Goal: Check status: Check status

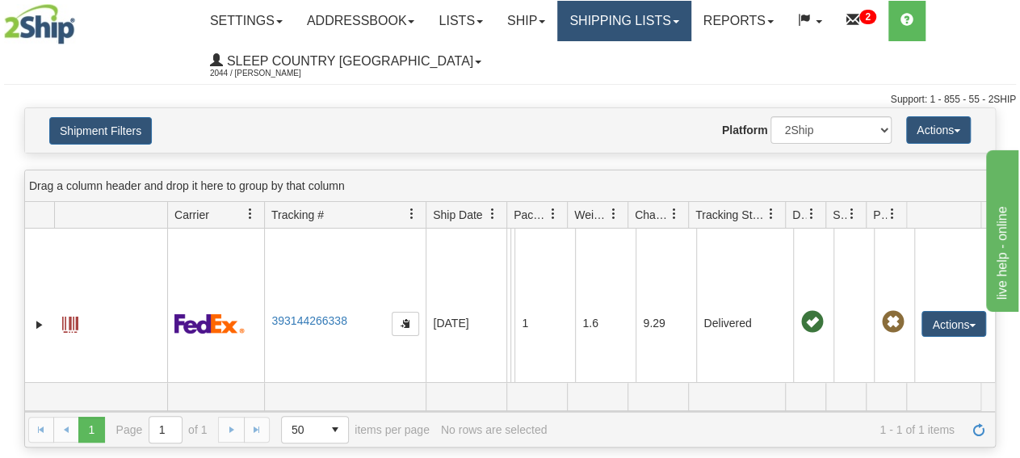
click at [621, 20] on link "Shipping lists" at bounding box center [623, 21] width 133 height 40
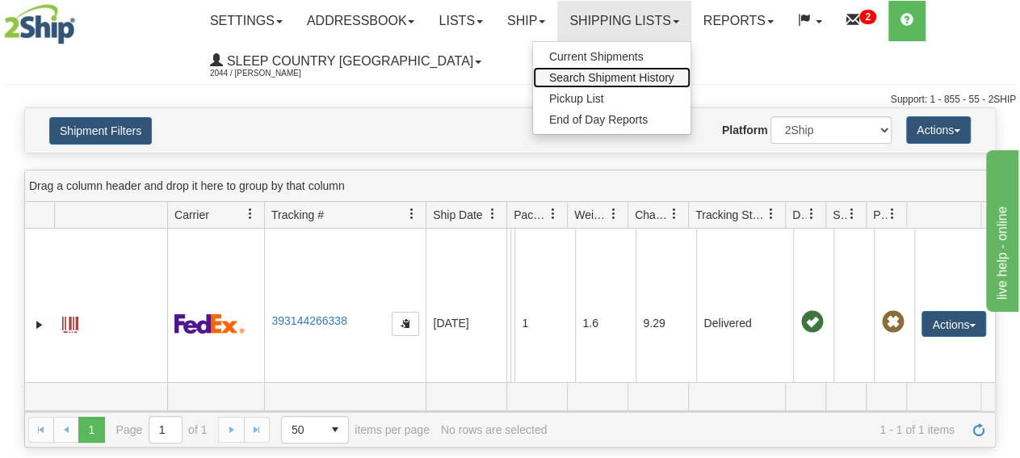
click at [641, 80] on span "Search Shipment History" at bounding box center [611, 77] width 125 height 13
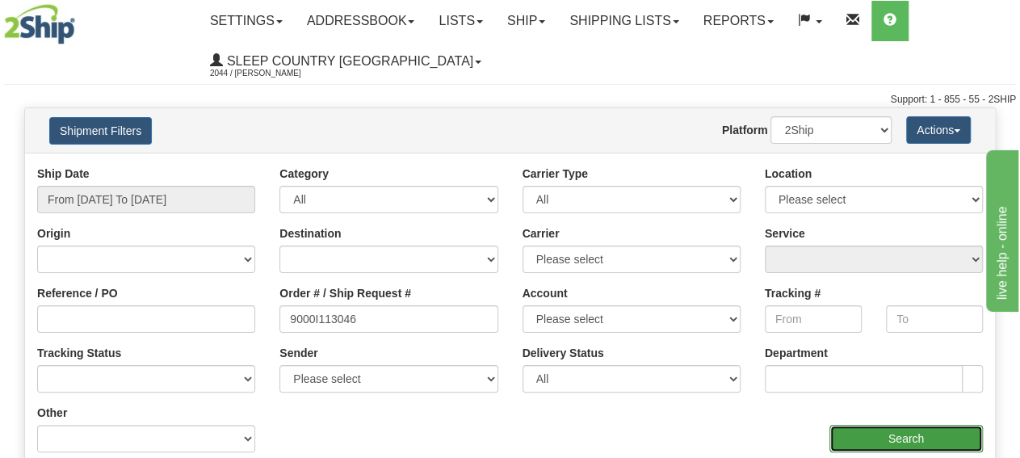
click at [928, 427] on input "Search" at bounding box center [906, 438] width 153 height 27
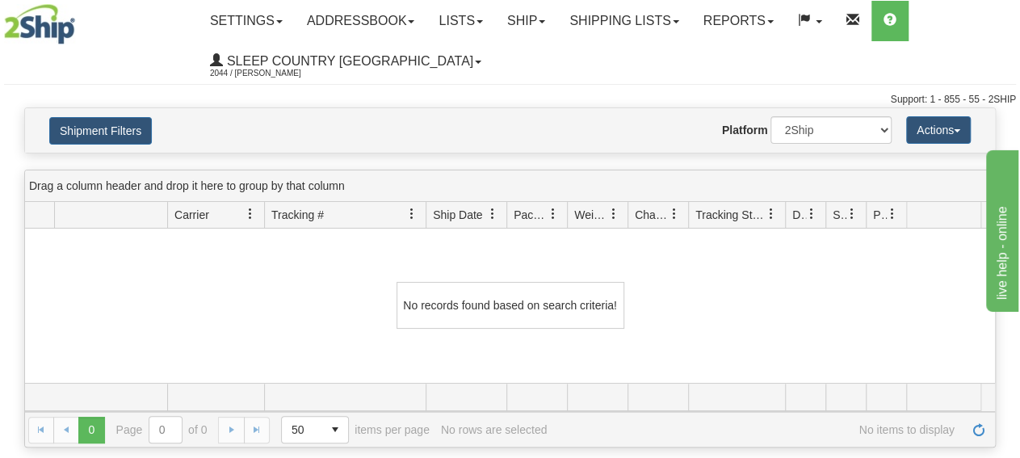
click at [686, 133] on div "Website Agent Nothing selected Client User Platform 2Ship Imported" at bounding box center [549, 129] width 709 height 27
click at [120, 132] on button "Shipment Filters" at bounding box center [100, 130] width 103 height 27
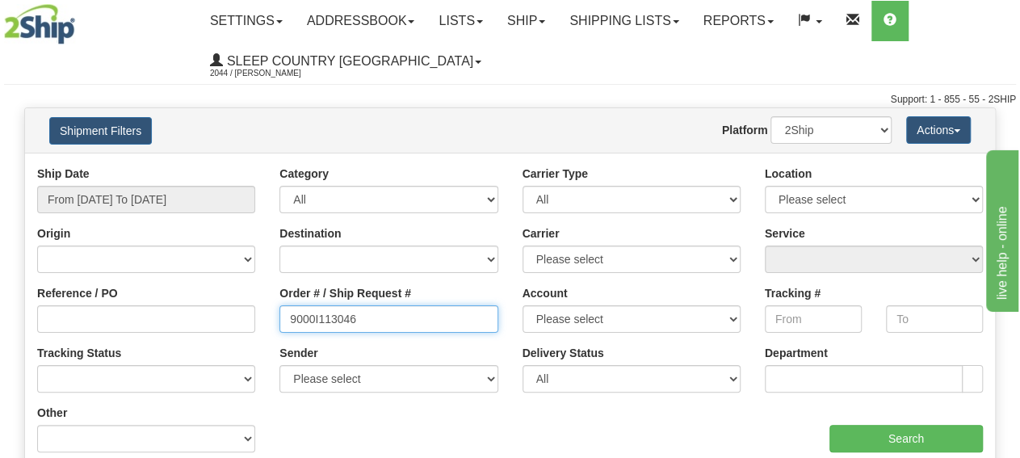
drag, startPoint x: 387, startPoint y: 317, endPoint x: 196, endPoint y: 307, distance: 190.9
click at [279, 306] on input "9000I113046" at bounding box center [388, 318] width 218 height 27
click at [411, 331] on input "9000I113046" at bounding box center [388, 318] width 218 height 27
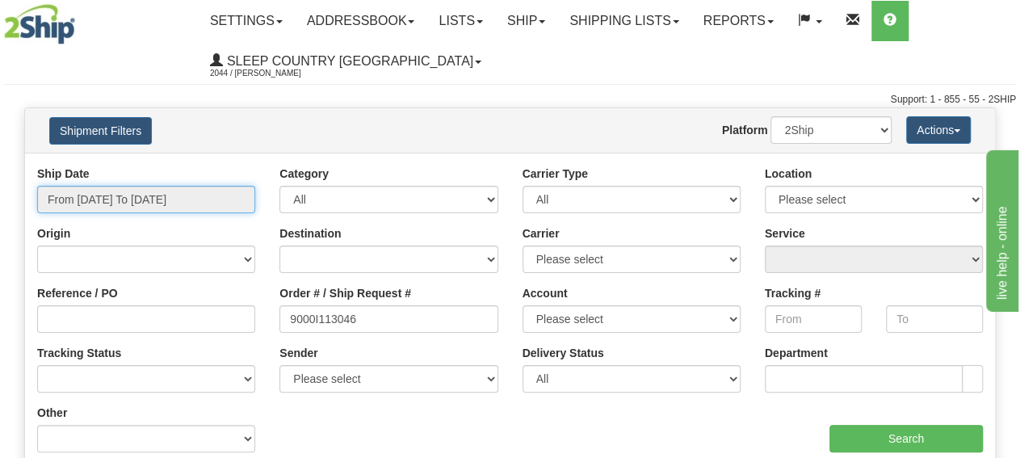
click at [182, 206] on input "From [DATE] To [DATE]" at bounding box center [146, 199] width 218 height 27
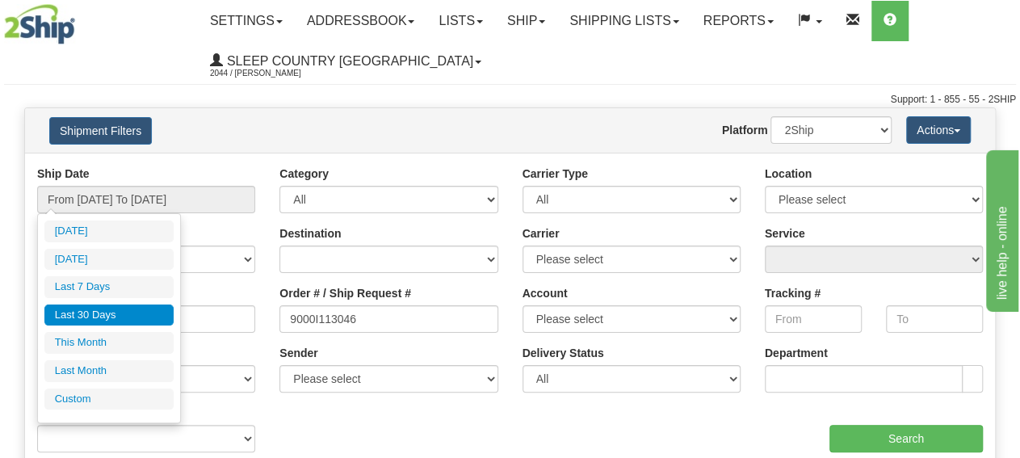
click at [139, 313] on li "Last 30 Days" at bounding box center [108, 316] width 129 height 22
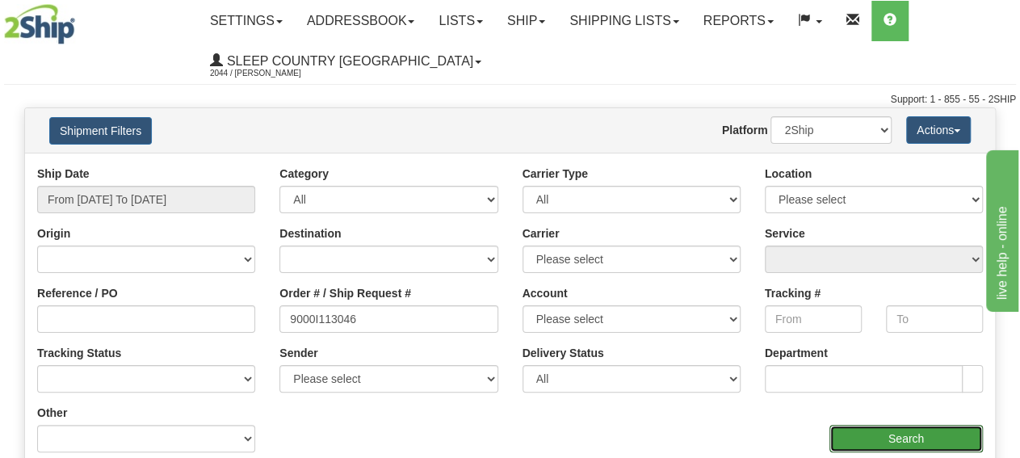
click at [880, 441] on input "Search" at bounding box center [906, 438] width 153 height 27
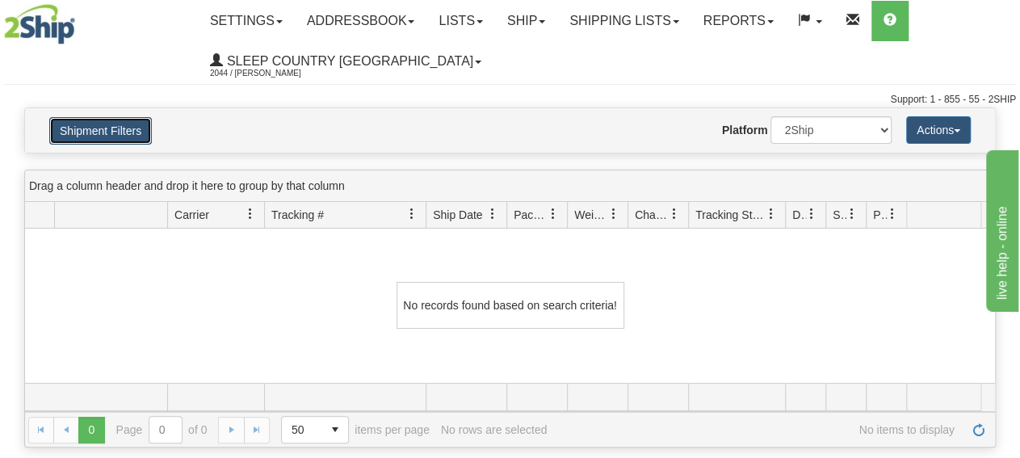
click at [124, 137] on button "Shipment Filters" at bounding box center [100, 130] width 103 height 27
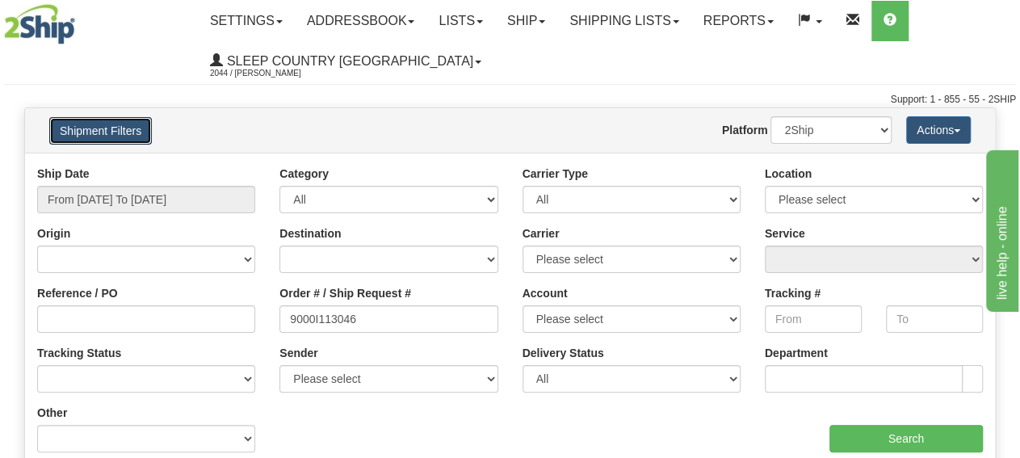
scroll to position [84, 0]
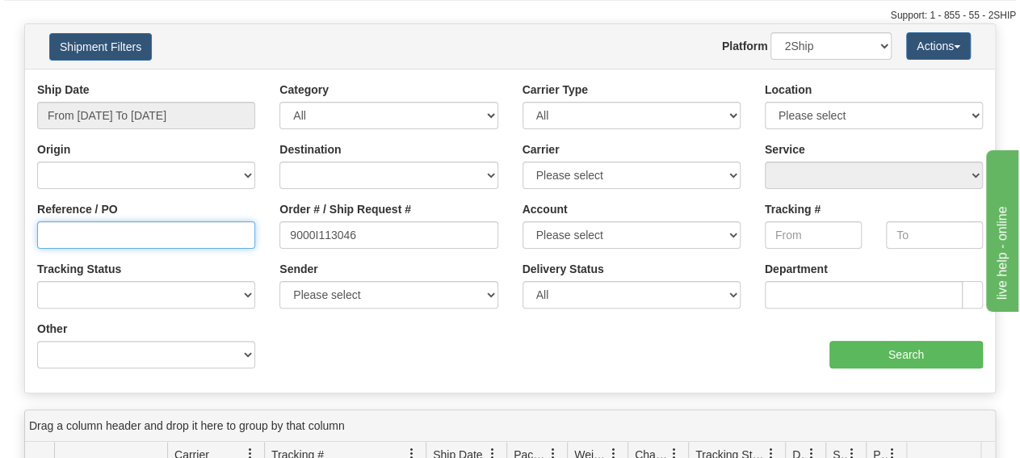
click at [190, 233] on input "Reference / PO" at bounding box center [146, 234] width 218 height 27
paste input "9000I113046"
type input "9000I113046"
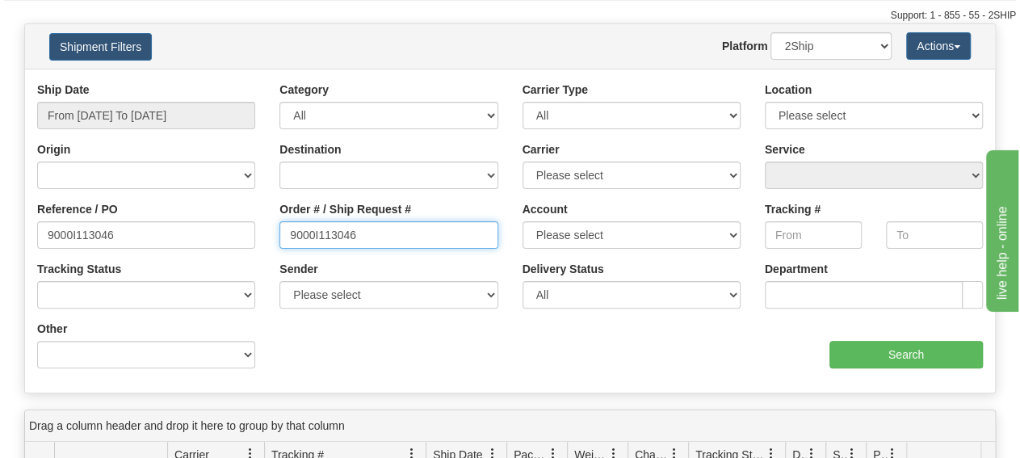
drag, startPoint x: 407, startPoint y: 238, endPoint x: 217, endPoint y: 230, distance: 190.0
click at [279, 230] on input "9000I113046" at bounding box center [388, 234] width 218 height 27
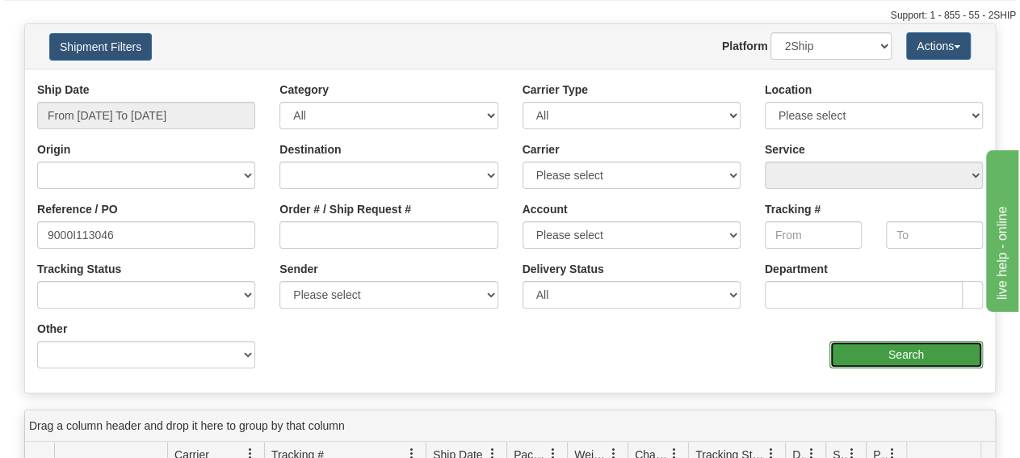
click at [834, 356] on input "Search" at bounding box center [906, 354] width 153 height 27
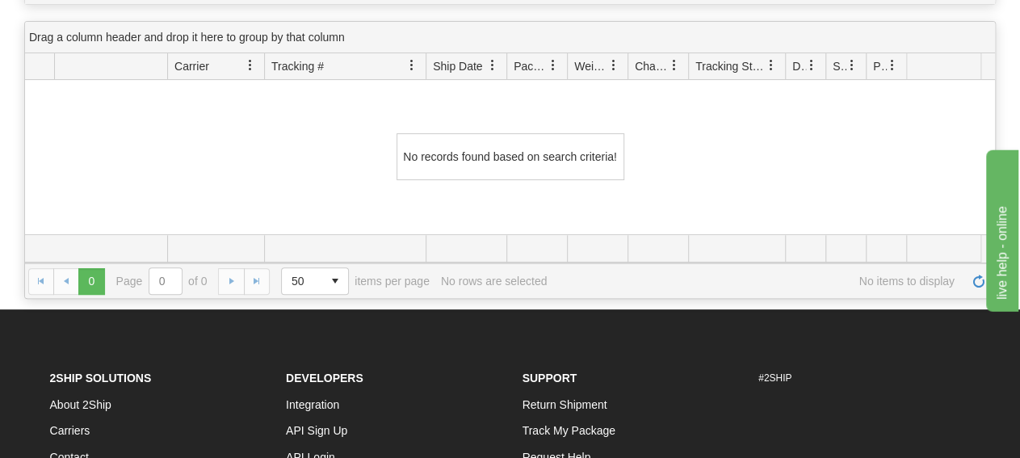
scroll to position [168, 0]
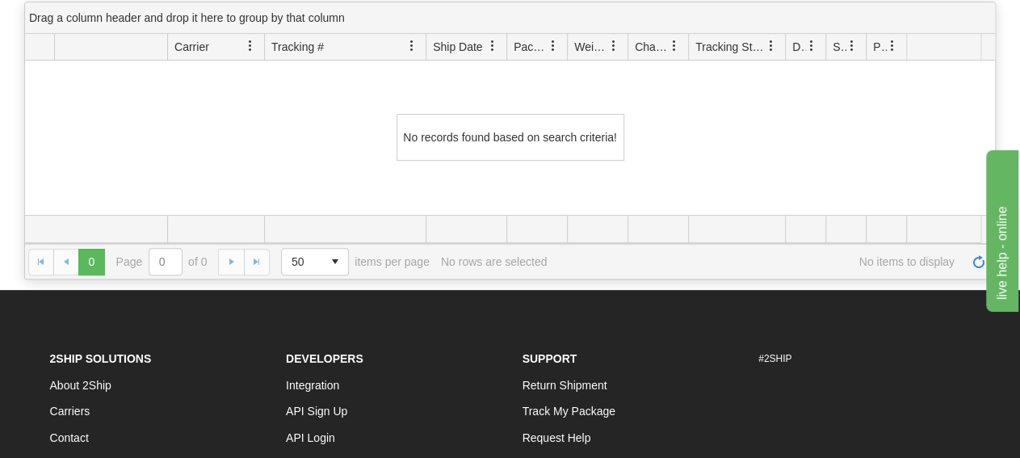
click at [810, 146] on div "No records found based on search criteria!" at bounding box center [510, 138] width 970 height 154
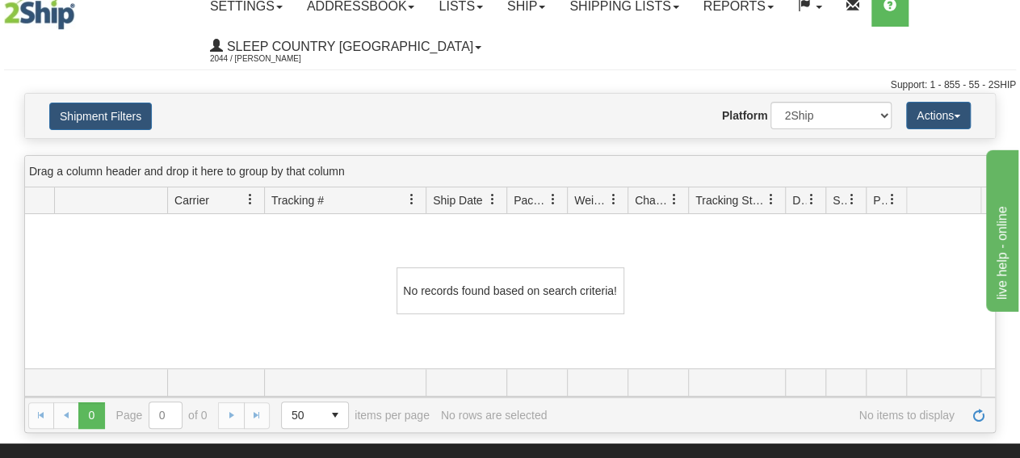
scroll to position [0, 0]
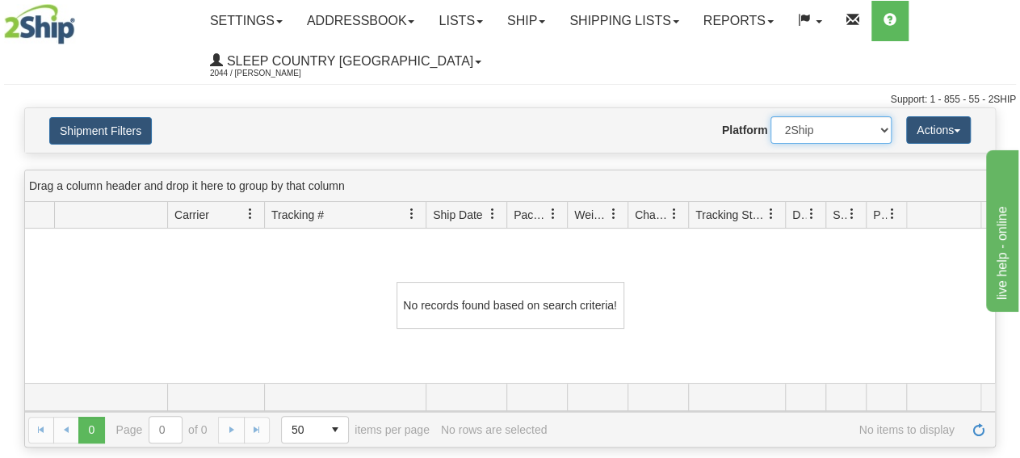
click at [810, 130] on select "2Ship Imported" at bounding box center [831, 129] width 121 height 27
click at [771, 116] on select "2Ship Imported" at bounding box center [831, 129] width 121 height 27
click option "Imported" at bounding box center [0, 0] width 0 height 0
click at [72, 126] on button "Shipment Filters" at bounding box center [100, 130] width 103 height 27
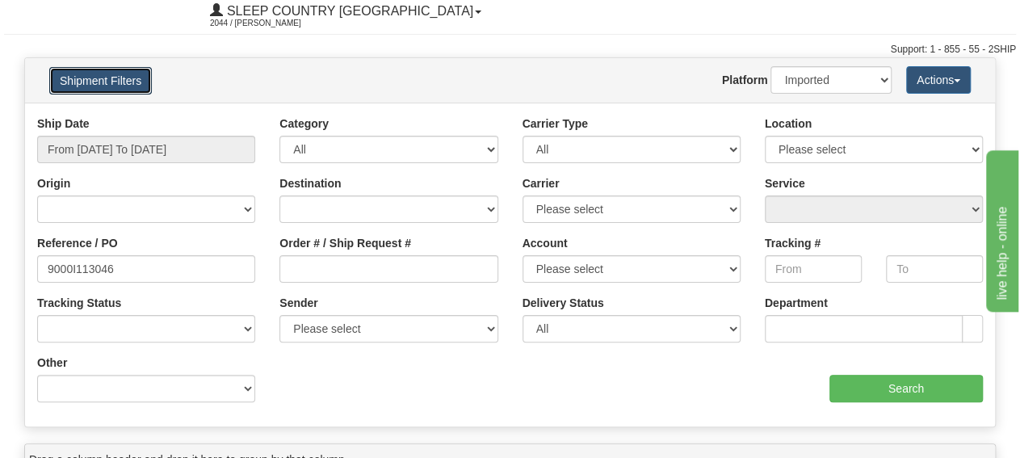
scroll to position [168, 0]
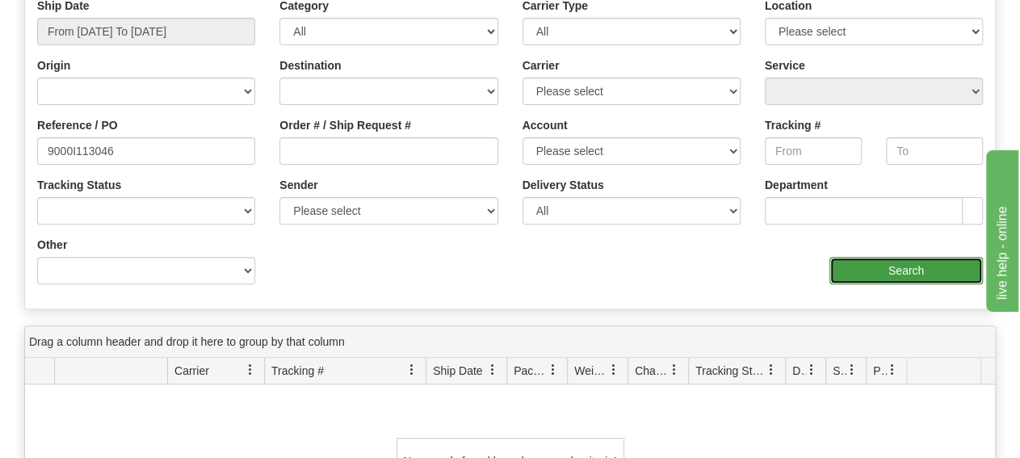
click at [868, 271] on input "Search" at bounding box center [906, 270] width 153 height 27
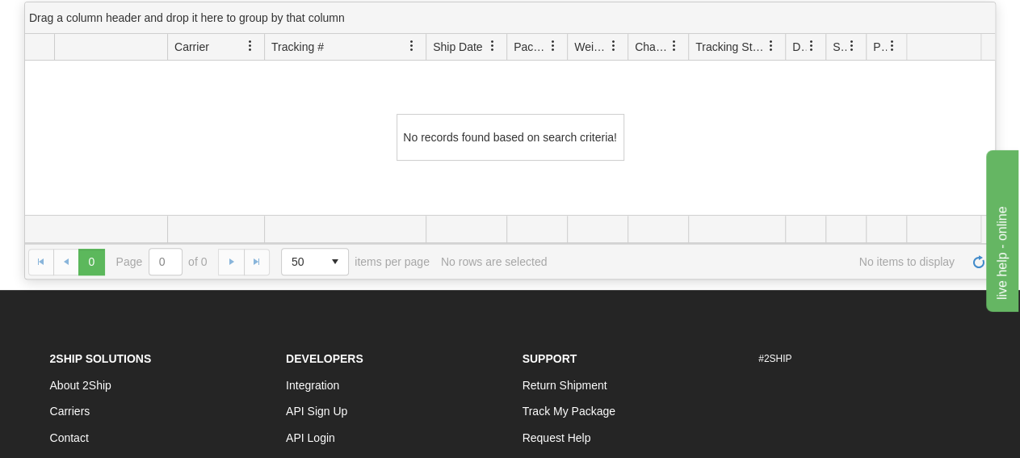
scroll to position [0, 0]
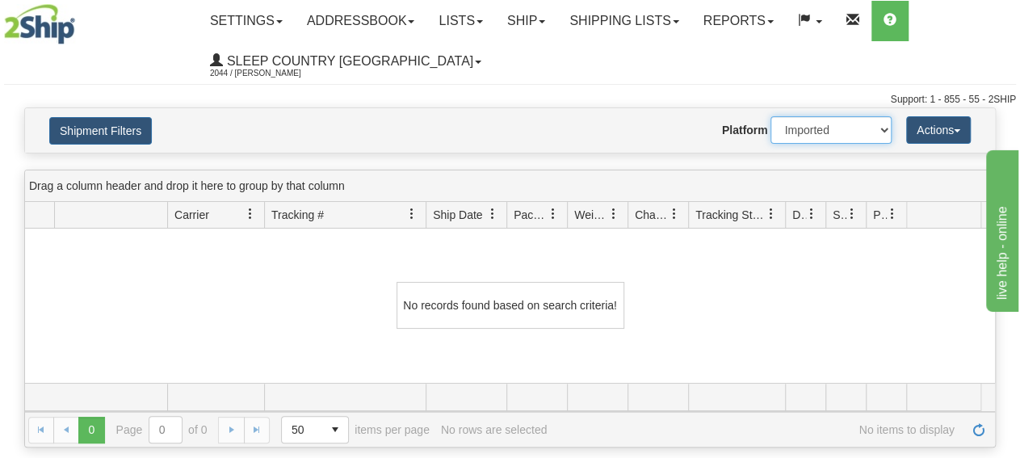
click at [771, 116] on select "2Ship Imported" at bounding box center [831, 129] width 121 height 27
select select "0"
click option "2Ship" at bounding box center [0, 0] width 0 height 0
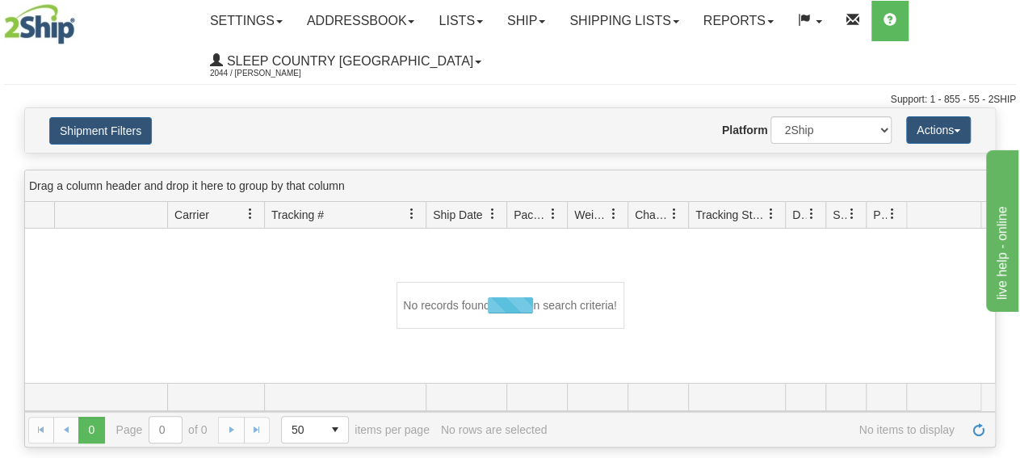
click at [300, 137] on div "Website Agent Nothing selected Client User Platform 2Ship Imported" at bounding box center [549, 129] width 709 height 27
click at [250, 140] on div "Website Agent Nothing selected Client User Platform 2Ship Imported" at bounding box center [549, 129] width 709 height 27
click at [125, 128] on button "Shipment Filters" at bounding box center [100, 130] width 103 height 27
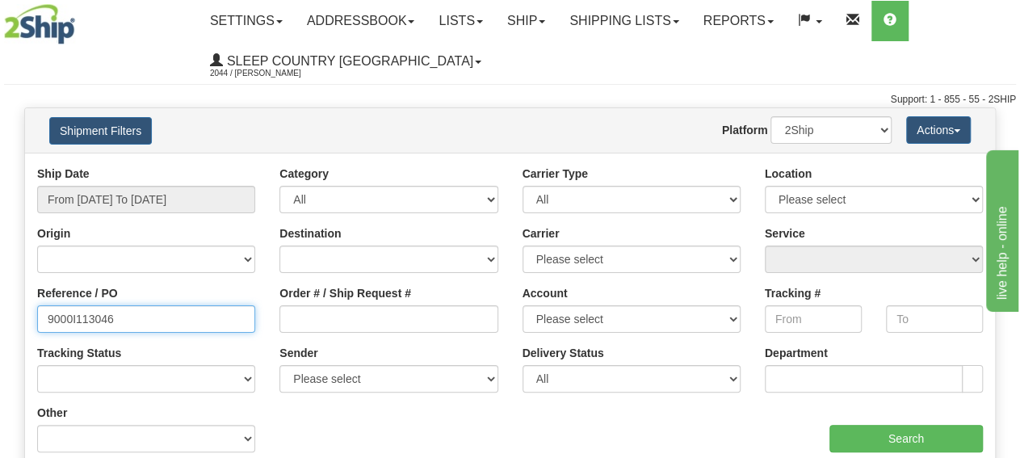
click at [158, 313] on input "9000I113046" at bounding box center [146, 318] width 218 height 27
click at [48, 316] on input "9000I113046" at bounding box center [146, 318] width 218 height 27
click at [125, 122] on button "Shipment Filters" at bounding box center [100, 130] width 103 height 27
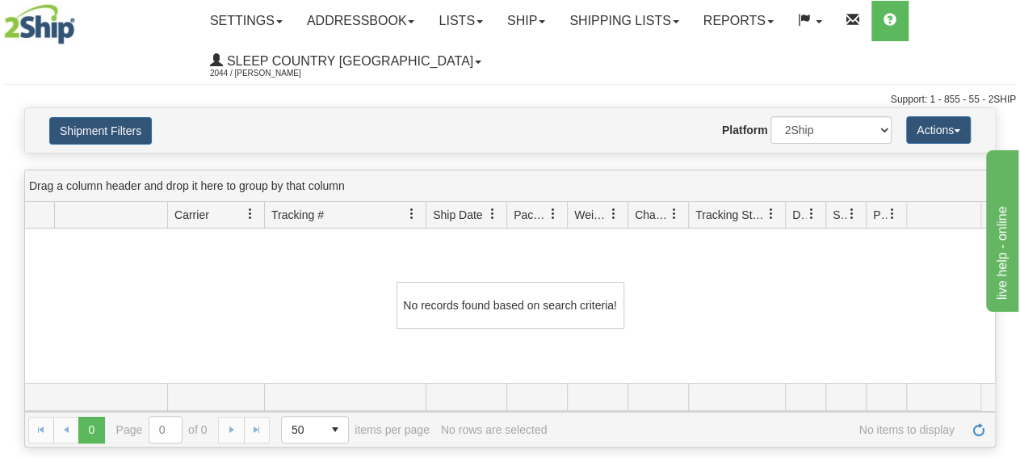
click at [181, 115] on div "Shipment Filters Website Agent Nothing selected Client User Platform 2Ship Impo…" at bounding box center [510, 130] width 970 height 44
click at [833, 277] on div "No records found based on search criteria!" at bounding box center [510, 306] width 970 height 154
click at [88, 139] on button "Shipment Filters" at bounding box center [100, 130] width 103 height 27
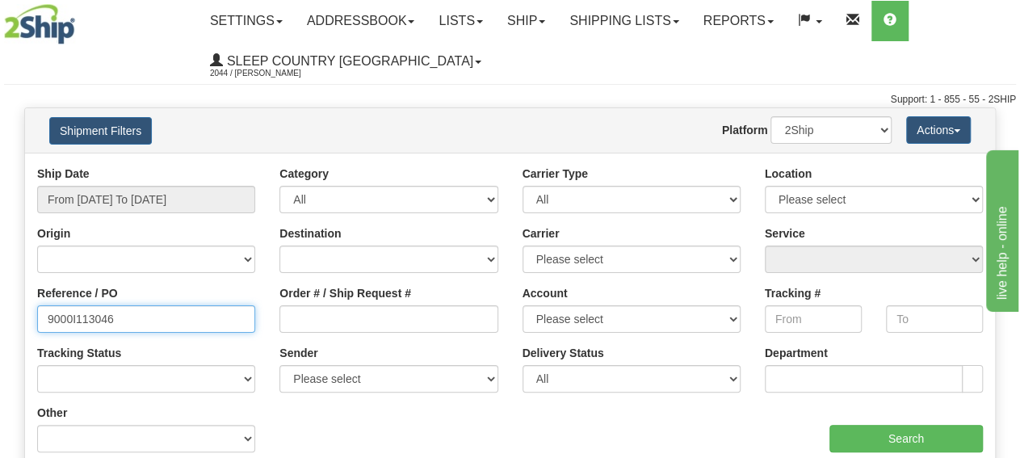
drag, startPoint x: 225, startPoint y: 320, endPoint x: -149, endPoint y: 317, distance: 374.0
click at [37, 317] on input "9000I113046" at bounding box center [146, 318] width 218 height 27
paste input "text"
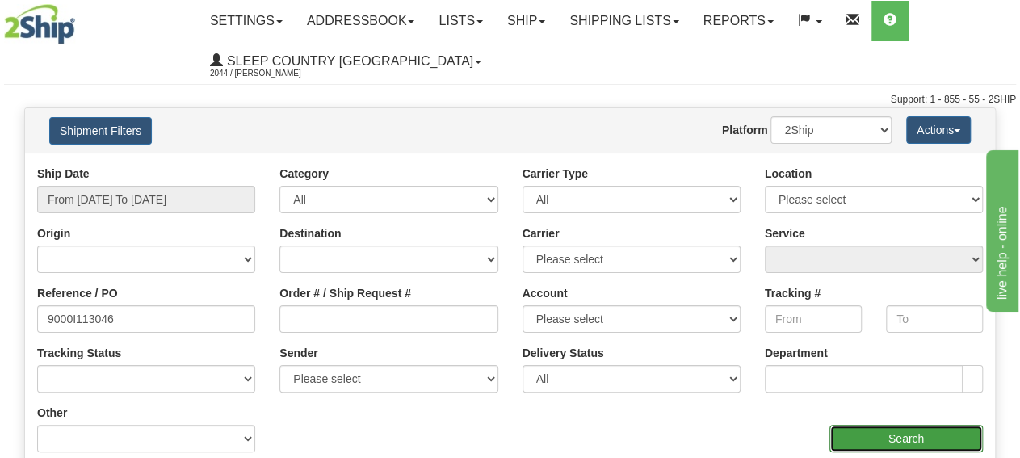
click at [887, 439] on input "Search" at bounding box center [906, 438] width 153 height 27
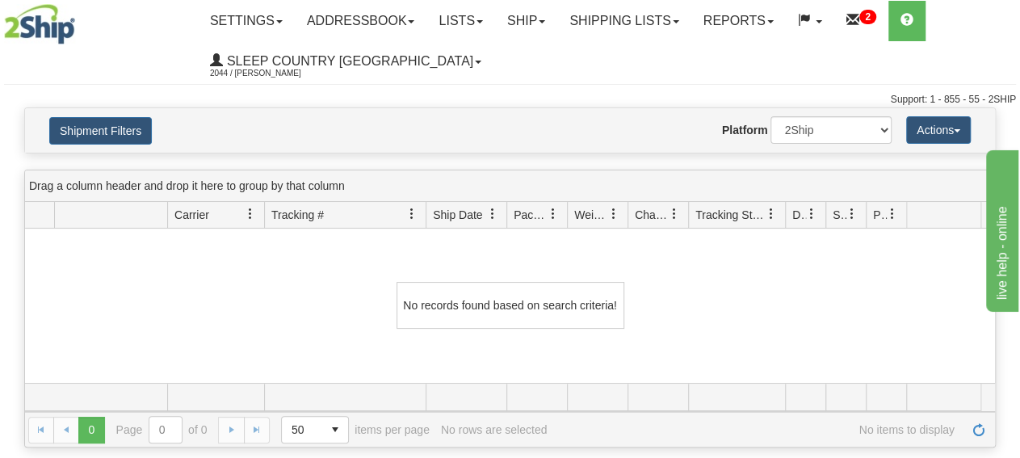
click at [319, 350] on div "No records found based on search criteria!" at bounding box center [510, 306] width 970 height 154
click at [102, 128] on button "Shipment Filters" at bounding box center [100, 130] width 103 height 27
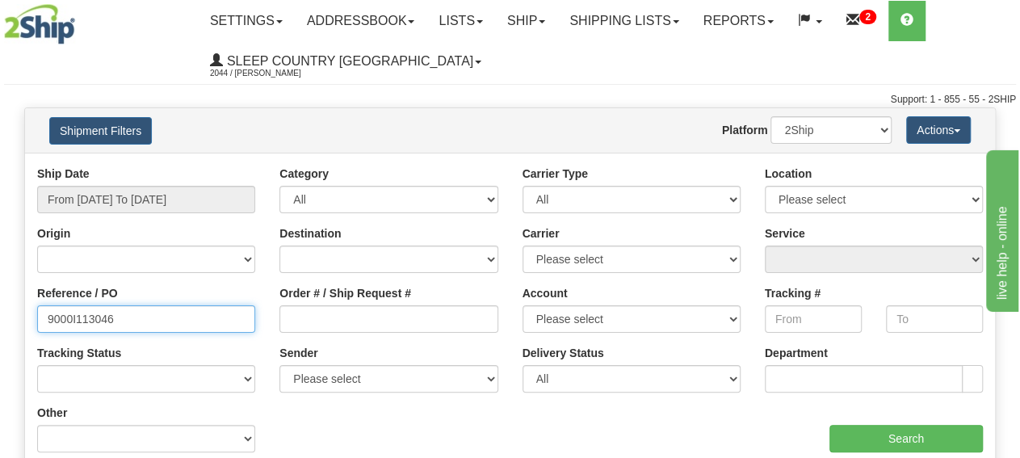
drag, startPoint x: 203, startPoint y: 322, endPoint x: 76, endPoint y: 335, distance: 127.5
click at [37, 305] on input "9000I113046" at bounding box center [146, 318] width 218 height 27
paste input "4885"
type input "9000I114885"
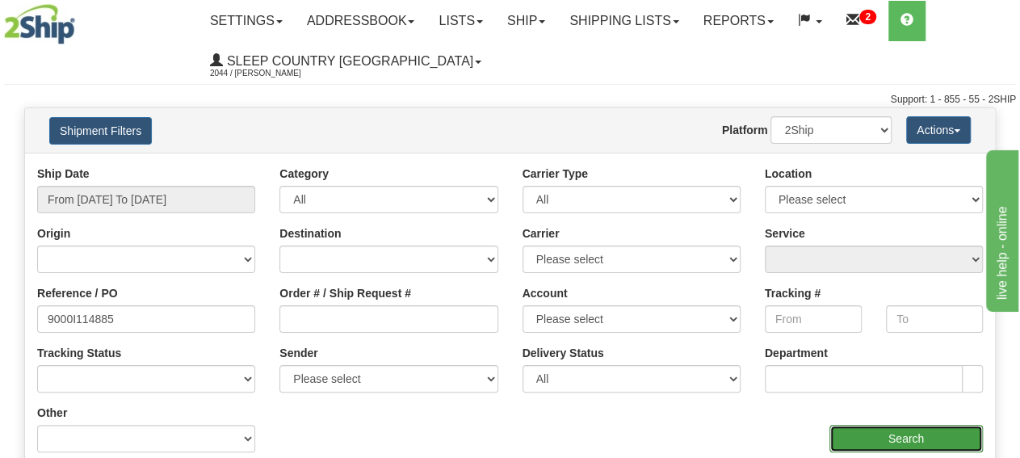
click at [858, 429] on input "Search" at bounding box center [906, 438] width 153 height 27
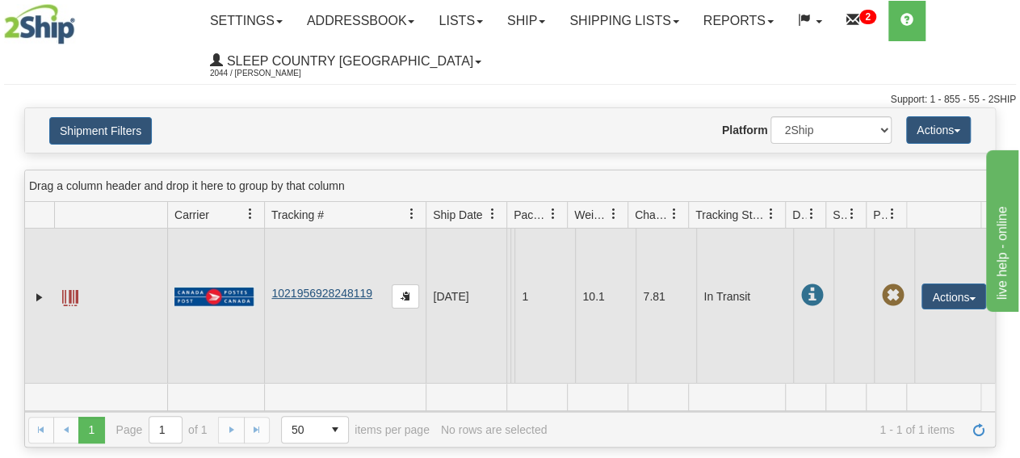
scroll to position [50, 0]
click at [358, 287] on link "1021956928248119" at bounding box center [321, 293] width 101 height 13
